Goal: Task Accomplishment & Management: Complete application form

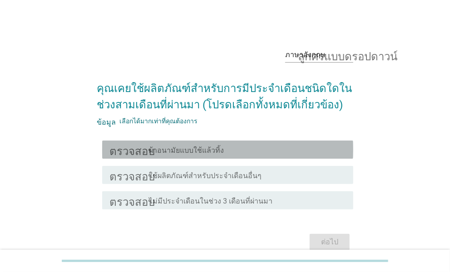
click at [225, 150] on div "โครงร่างกล่องกาเครื่องหมายว่าง ผ้าอนามัยแบบใช้แล้วทิ้ง" at bounding box center [247, 149] width 197 height 11
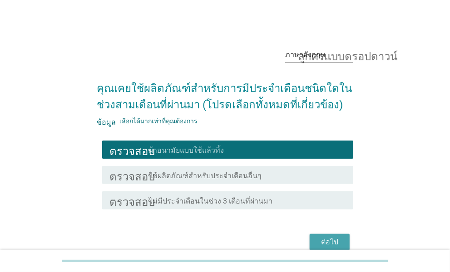
click at [330, 234] on button "ต่อไป" at bounding box center [330, 242] width 40 height 16
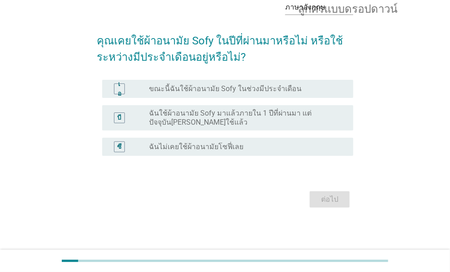
scroll to position [48, 0]
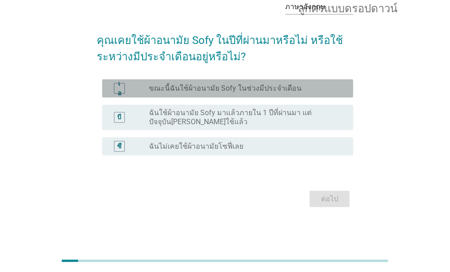
click at [249, 92] on font "ขณะนี้ฉันใช้ผ้าอนามัย Sofy ในช่วงมีประจำเดือน" at bounding box center [225, 88] width 153 height 9
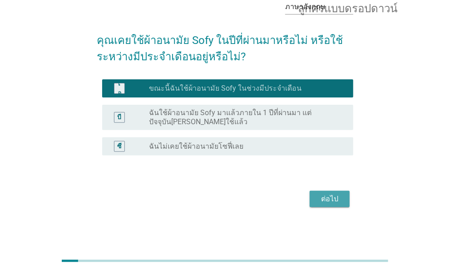
click at [328, 195] on font "ต่อไป" at bounding box center [329, 199] width 17 height 9
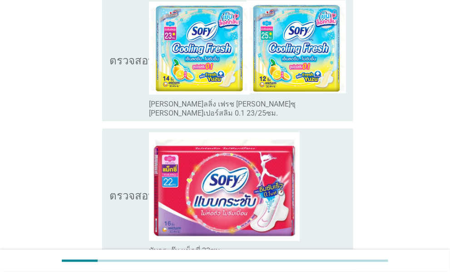
scroll to position [409, 0]
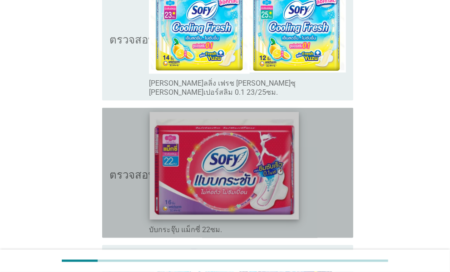
click at [282, 186] on img at bounding box center [224, 166] width 149 height 108
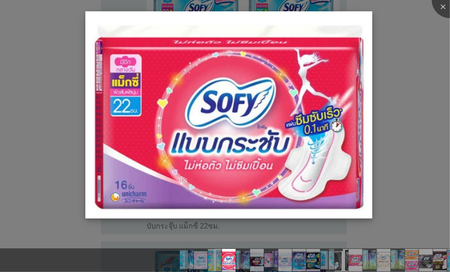
click at [346, 168] on img at bounding box center [228, 114] width 287 height 207
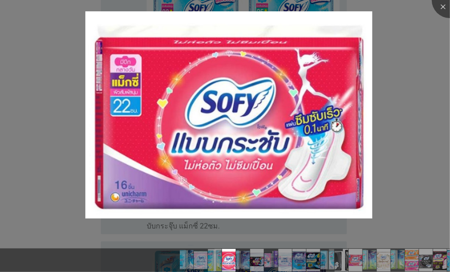
click at [435, 21] on div at bounding box center [225, 136] width 450 height 272
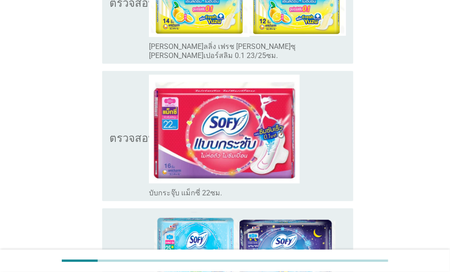
scroll to position [454, 0]
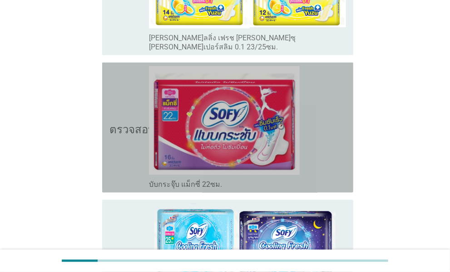
click at [322, 178] on div "โครงร่างกล่องกาเครื่องหมายว่าง บับกระจุ๊บ แม็กซี่ 22ซม." at bounding box center [247, 183] width 197 height 11
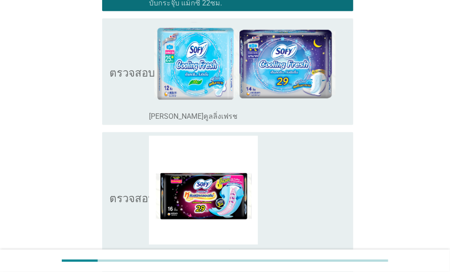
scroll to position [681, 0]
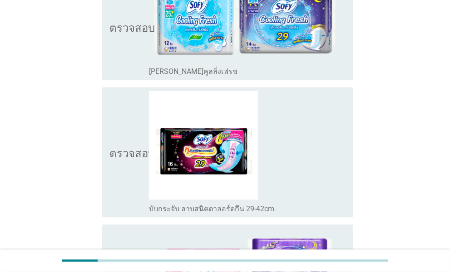
click at [328, 191] on div "โครงร่างกล่องกาเครื่องหมายว่าง บับกระจับ ลาบสนิตตาลอร์ดกึน 29-42cm" at bounding box center [247, 152] width 197 height 123
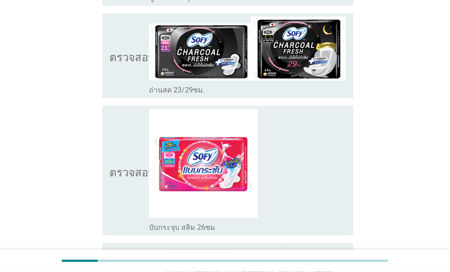
scroll to position [1589, 0]
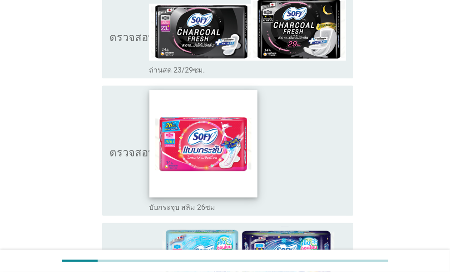
click at [227, 169] on img at bounding box center [203, 144] width 108 height 108
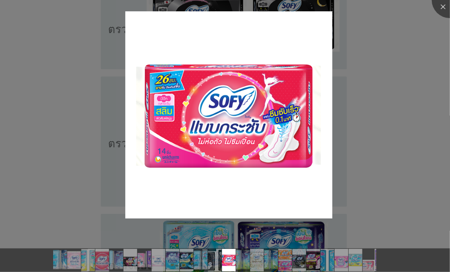
click at [335, 146] on div at bounding box center [225, 136] width 450 height 272
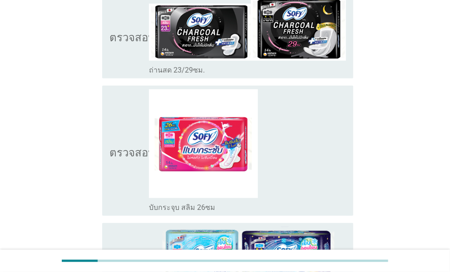
click at [321, 202] on div "โครงร่างกล่องกาเครื่องหมายว่าง บับกระจุบ สลิม 26ซม" at bounding box center [247, 207] width 197 height 11
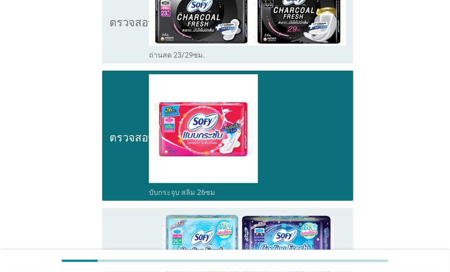
scroll to position [1680, 0]
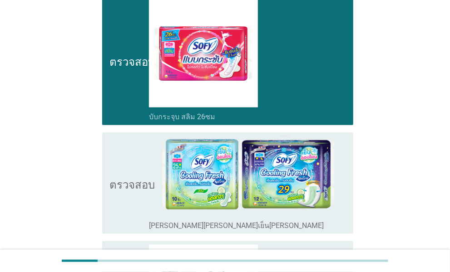
click at [336, 220] on div "โครงร่างกล่องกาเครื่องหมายว่าง ซีรีส์ธรรมชาติเย็นสดชื่น" at bounding box center [247, 225] width 197 height 11
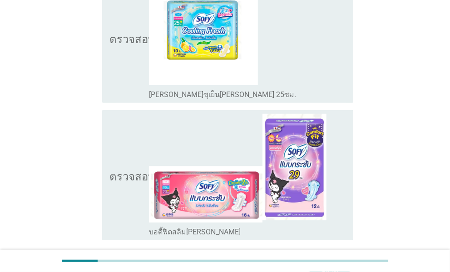
scroll to position [2925, 0]
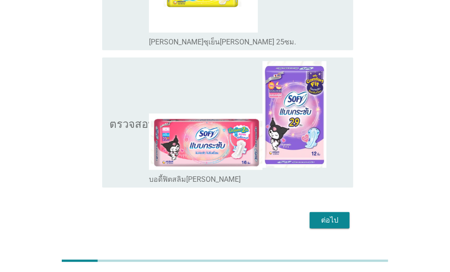
click at [326, 216] on font "ต่อไป" at bounding box center [329, 220] width 17 height 9
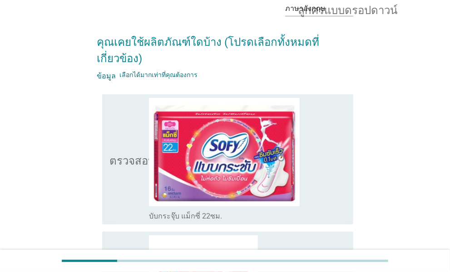
scroll to position [91, 0]
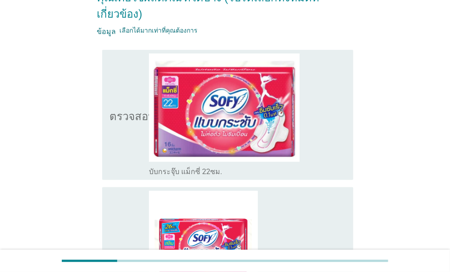
click at [337, 174] on div "โครงร่างกล่องกาเครื่องหมายว่าง บับกระจุ๊บ แม็กซี่ 22ซม." at bounding box center [247, 171] width 197 height 11
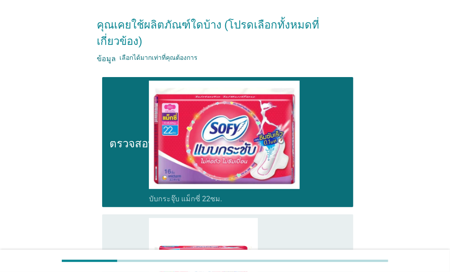
scroll to position [182, 0]
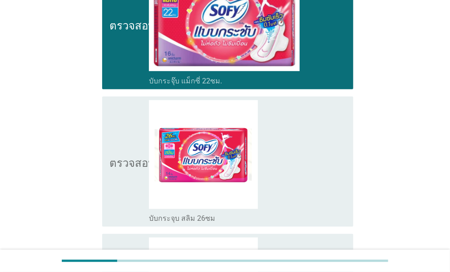
click at [316, 204] on div "โครงร่างกล่องกาเครื่องหมายว่าง บับกระจุบ สลิม 26ซม" at bounding box center [247, 161] width 197 height 123
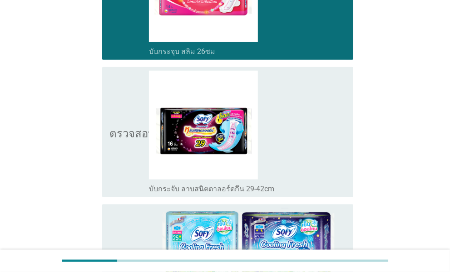
scroll to position [363, 0]
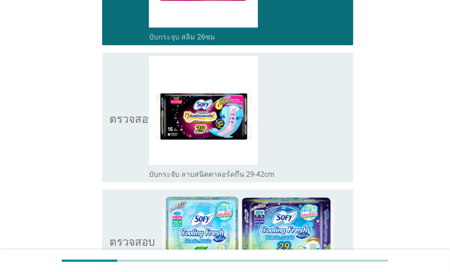
click at [322, 167] on div "โครงร่างกล่องกาเครื่องหมายว่าง บับกระจับ ลาบสนิตตาลอร์ดกึน 29-42cm" at bounding box center [247, 117] width 197 height 123
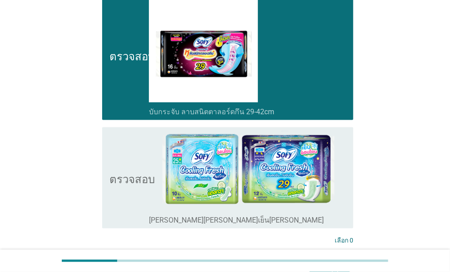
scroll to position [499, 0]
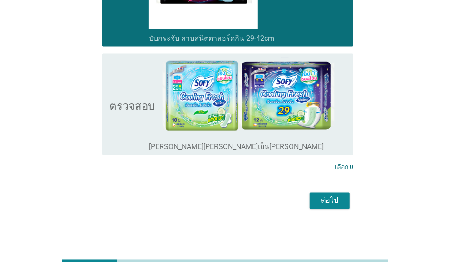
click at [338, 143] on div "โครงร่างกล่องกาเครื่องหมายว่าง ซีรีส์ธรรมชาติเย็นสดชื่น" at bounding box center [247, 146] width 197 height 11
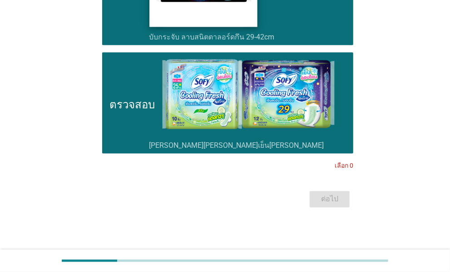
scroll to position [501, 0]
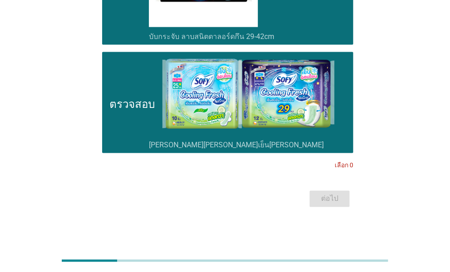
click at [323, 200] on div "ต่อไป" at bounding box center [225, 199] width 257 height 22
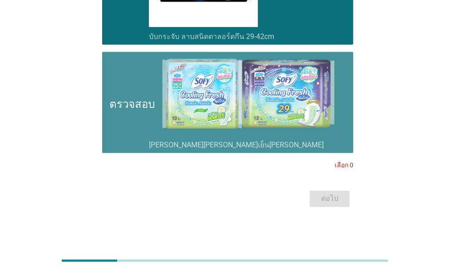
click at [310, 143] on div "โครงร่างกล่องกาเครื่องหมายว่าง ซีรีส์ธรรมชาติเย็นสดชื่น" at bounding box center [247, 144] width 197 height 11
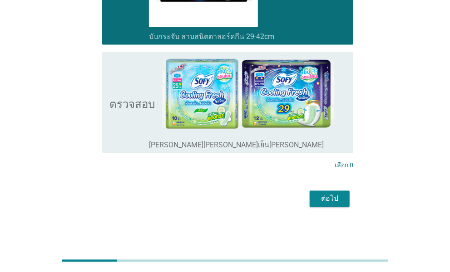
click at [339, 138] on div "โครงร่างกล่องกาเครื่องหมายว่าง ซีรีส์ธรรมชาติเย็นสดชื่น" at bounding box center [247, 103] width 197 height 94
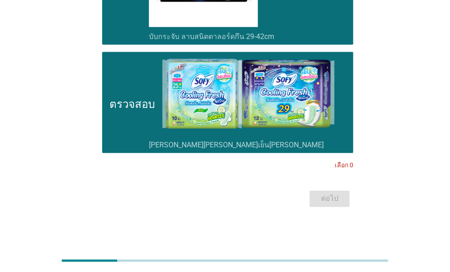
click at [339, 138] on div "โครงร่างกล่องกาเครื่องหมายว่าง ซีรีส์ธรรมชาติเย็นสดชื่น" at bounding box center [247, 103] width 197 height 94
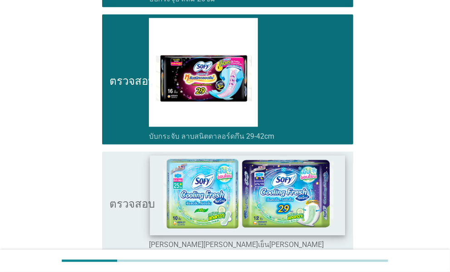
scroll to position [182, 0]
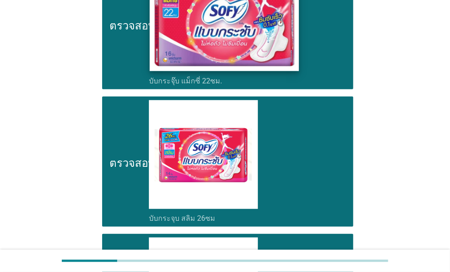
click at [298, 61] on img at bounding box center [224, 17] width 149 height 108
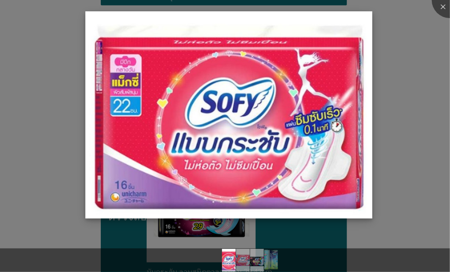
scroll to position [272, 0]
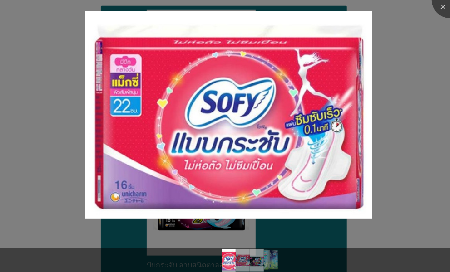
click at [394, 67] on div at bounding box center [225, 136] width 450 height 272
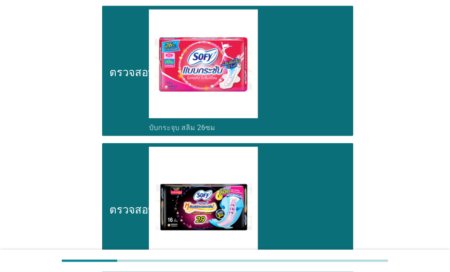
click at [304, 128] on div "โครงร่างกล่องกาเครื่องหมายว่าง บับกระจุบ สลิม 26ซม" at bounding box center [247, 127] width 197 height 11
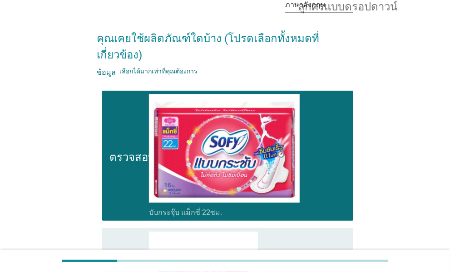
scroll to position [136, 0]
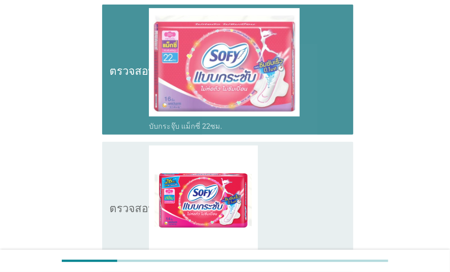
click at [323, 124] on div "โครงร่างกล่องกาเครื่องหมายว่าง บับกระจุ๊บ แม็กซี่ 22ซม." at bounding box center [247, 125] width 197 height 11
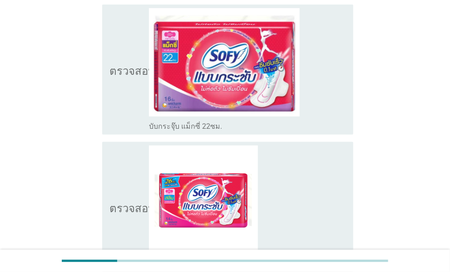
click at [268, 237] on div "โครงร่างกล่องกาเครื่องหมายว่าง บับกระจุบ สลิม 26ซม" at bounding box center [247, 207] width 197 height 123
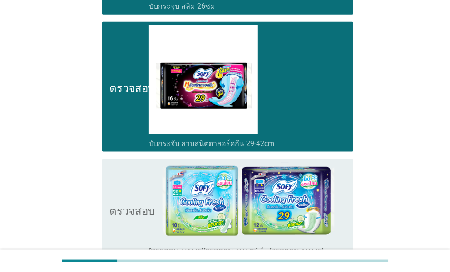
scroll to position [409, 0]
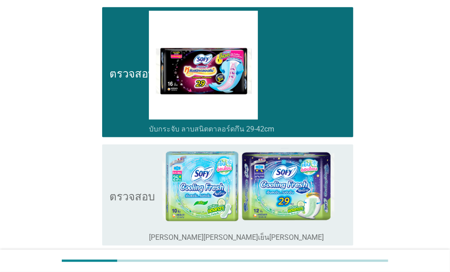
click at [342, 236] on div "โครงร่างกล่องกาเครื่องหมายว่าง ซีรีส์ธรรมชาติเย็นสดชื่น" at bounding box center [247, 237] width 197 height 11
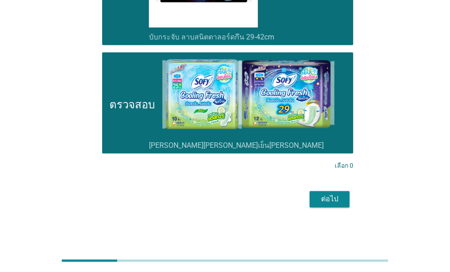
scroll to position [501, 0]
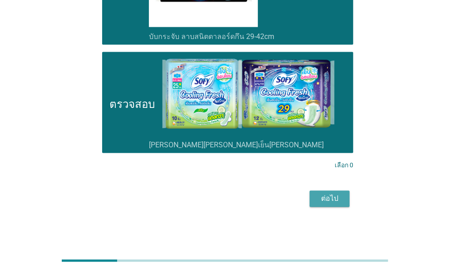
click at [342, 198] on button "ต่อไป" at bounding box center [330, 199] width 40 height 16
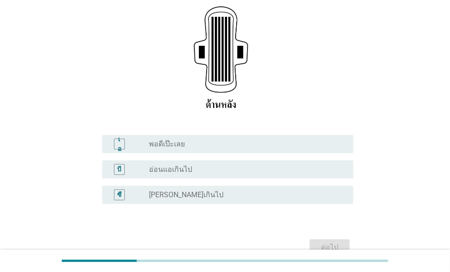
scroll to position [136, 0]
click at [225, 142] on div "ปุ่มวิทยุไม่ได้เลือก พอดีเป๊ะเลย" at bounding box center [244, 143] width 190 height 9
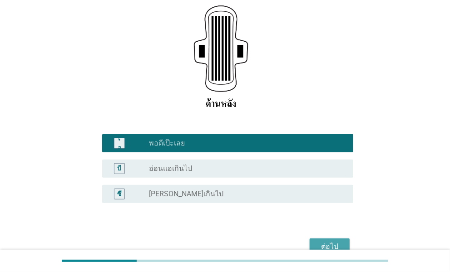
click at [333, 240] on button "ต่อไป" at bounding box center [330, 247] width 40 height 16
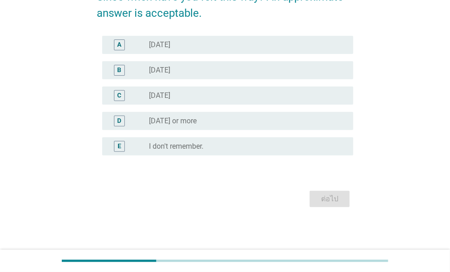
scroll to position [0, 0]
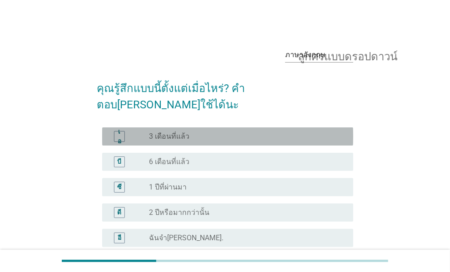
click at [197, 132] on div "ปุ่มวิทยุไม่ได้เลือก 3 เดือนที่แล้ว" at bounding box center [244, 136] width 190 height 9
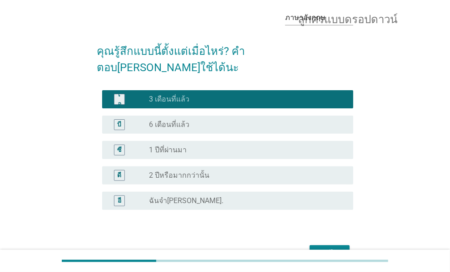
scroll to position [75, 0]
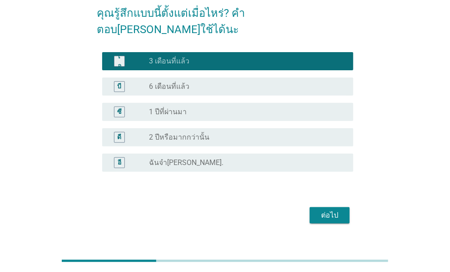
click at [332, 211] on font "ต่อไป" at bounding box center [329, 215] width 17 height 9
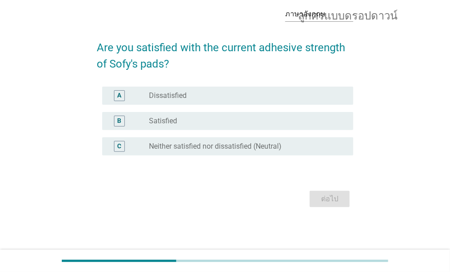
scroll to position [0, 0]
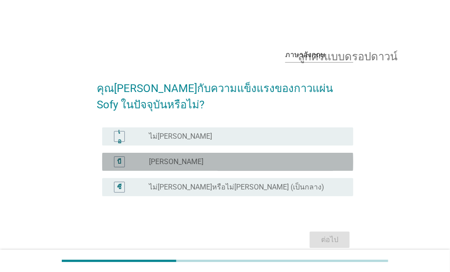
click at [176, 163] on div "ปุ่มวิทยุไม่ได้เลือก พอใจ" at bounding box center [244, 162] width 190 height 9
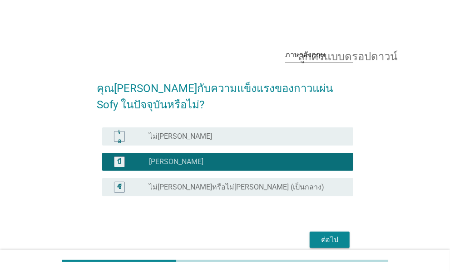
click at [341, 238] on div "ต่อไป" at bounding box center [329, 240] width 25 height 11
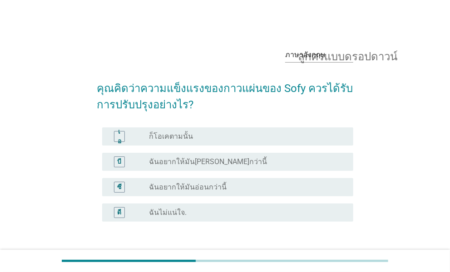
click at [175, 138] on font "ก็โอเคตามนั้น" at bounding box center [171, 136] width 44 height 9
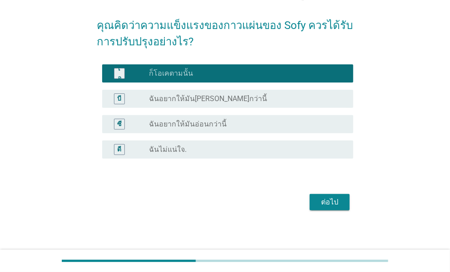
scroll to position [66, 0]
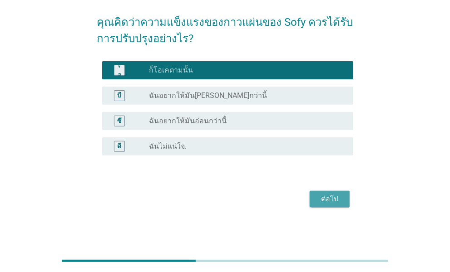
click at [331, 199] on font "ต่อไป" at bounding box center [329, 199] width 17 height 9
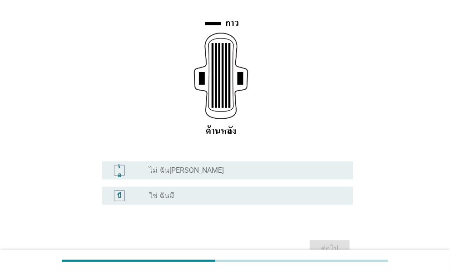
scroll to position [136, 0]
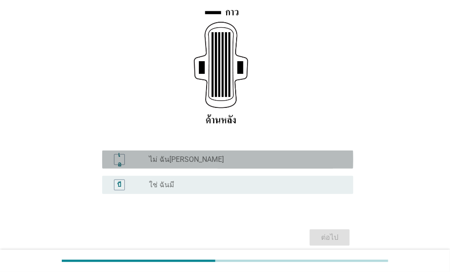
click at [183, 155] on font "ไม่ ฉันไม่ได้" at bounding box center [186, 159] width 75 height 9
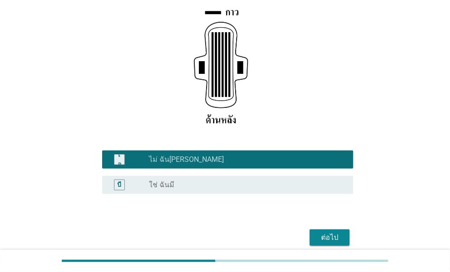
click at [333, 233] on font "ต่อไป" at bounding box center [329, 237] width 17 height 9
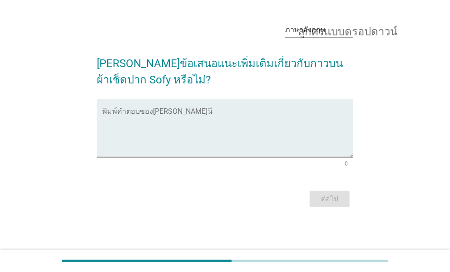
scroll to position [0, 0]
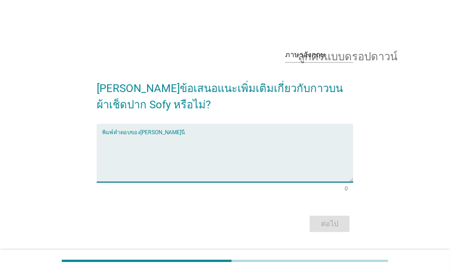
click at [218, 158] on textarea "พิมพ์คำตอบของคุณที่นี่" at bounding box center [227, 159] width 251 height 48
type textarea "ๅ"
type textarea "ไม่มี"
click at [321, 221] on div "ต่อไป" at bounding box center [329, 224] width 25 height 11
